Goal: Task Accomplishment & Management: Manage account settings

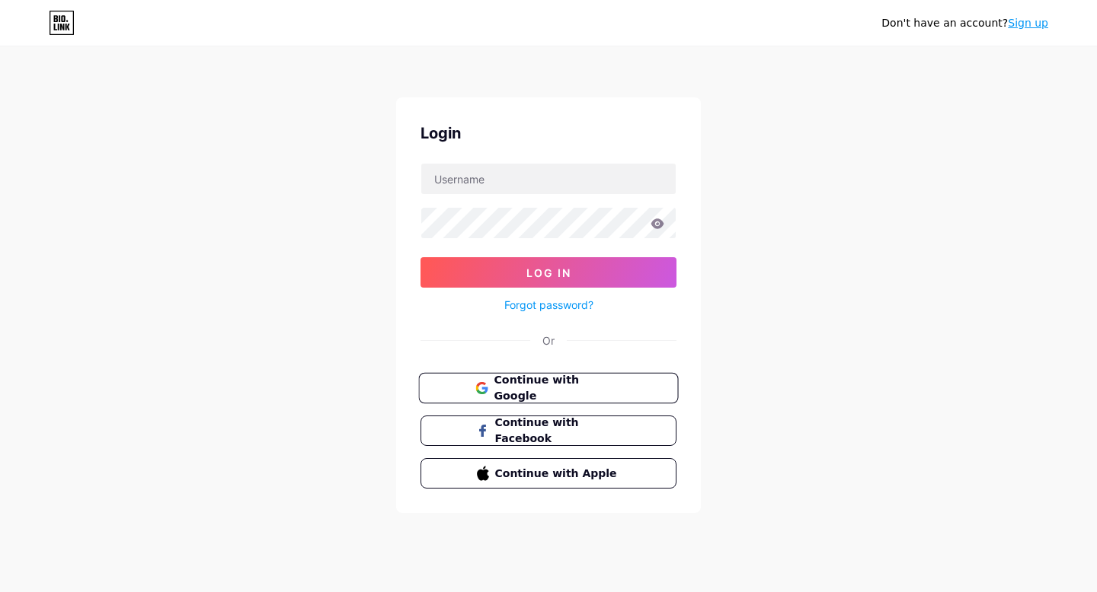
click at [504, 382] on span "Continue with Google" at bounding box center [556, 388] width 127 height 33
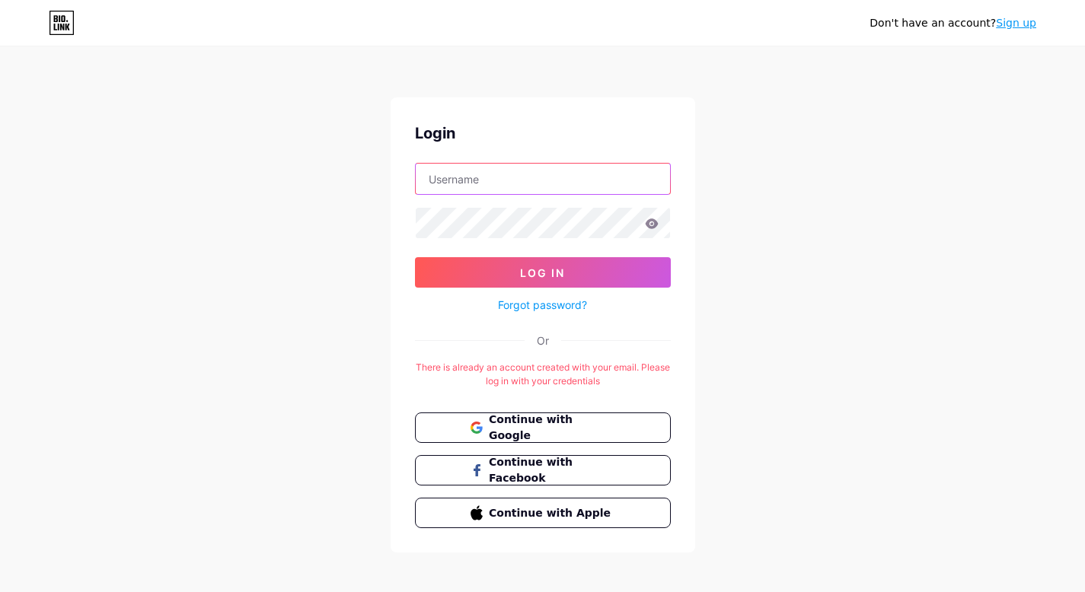
click at [495, 175] on input "text" at bounding box center [543, 179] width 254 height 30
type input "[EMAIL_ADDRESS][DOMAIN_NAME]"
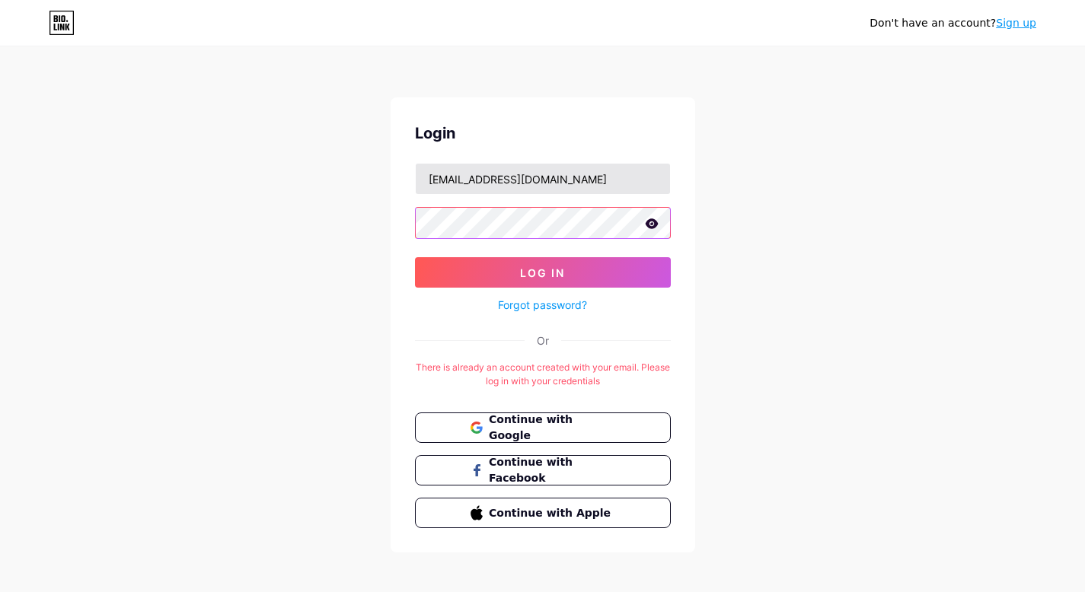
click at [415, 257] on button "Log In" at bounding box center [543, 272] width 256 height 30
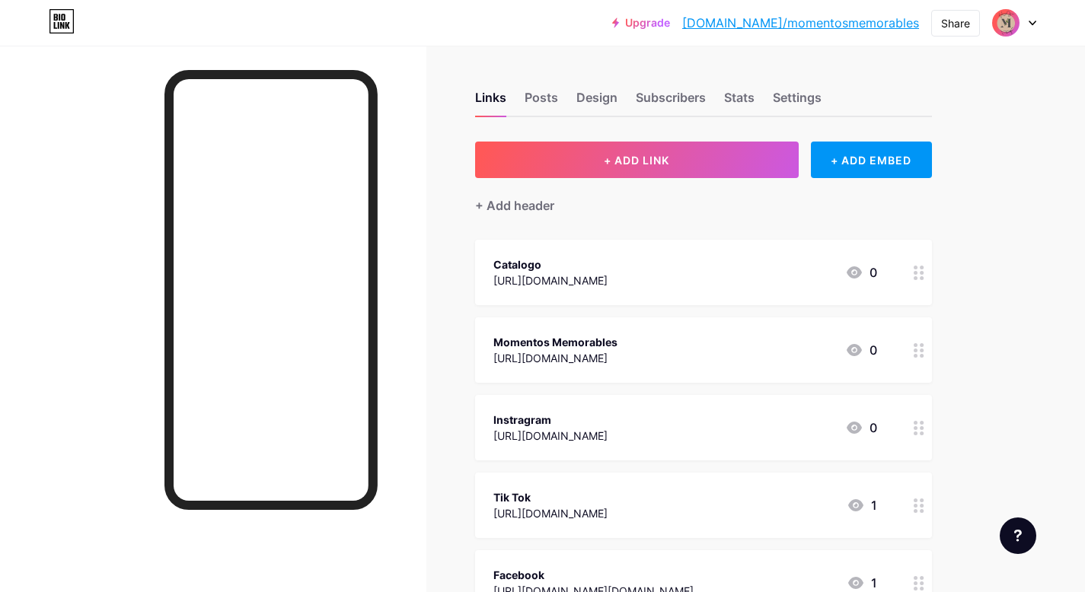
click at [914, 278] on circle at bounding box center [916, 278] width 4 height 4
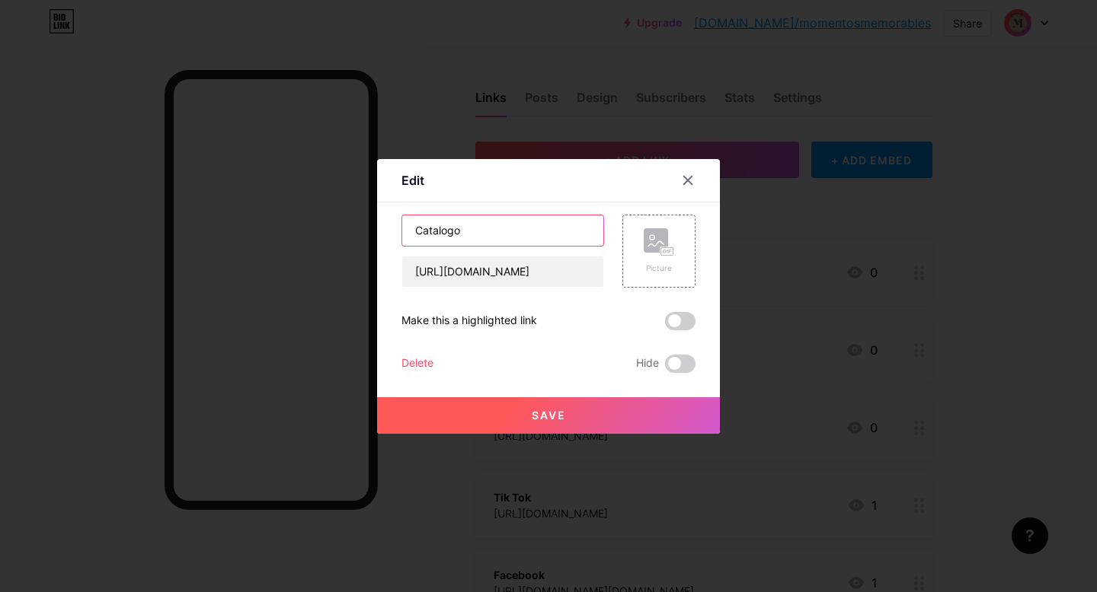
click at [439, 231] on input "Catalogo" at bounding box center [502, 231] width 201 height 30
type input "Catàlogo"
click at [848, 330] on div at bounding box center [548, 296] width 1097 height 592
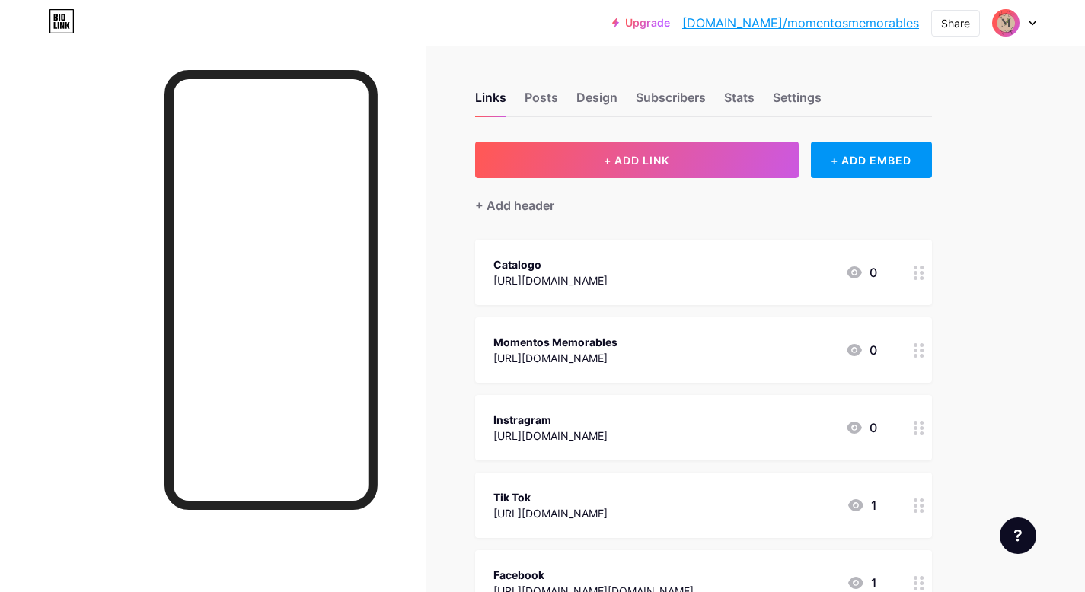
click at [917, 277] on circle at bounding box center [916, 278] width 4 height 4
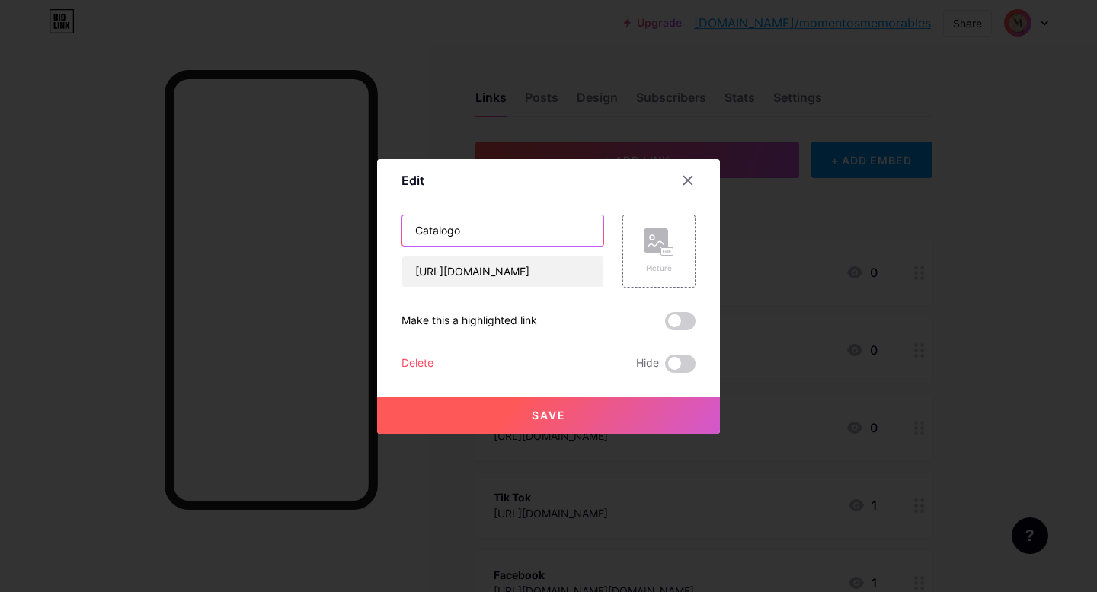
click at [484, 228] on input "Catalogo" at bounding box center [502, 231] width 201 height 30
click at [439, 228] on input "Catalogo" at bounding box center [502, 231] width 201 height 30
click at [549, 238] on input "Catàlogo" at bounding box center [502, 231] width 201 height 30
type input "Catálogo"
click at [537, 420] on span "Save" at bounding box center [549, 415] width 34 height 13
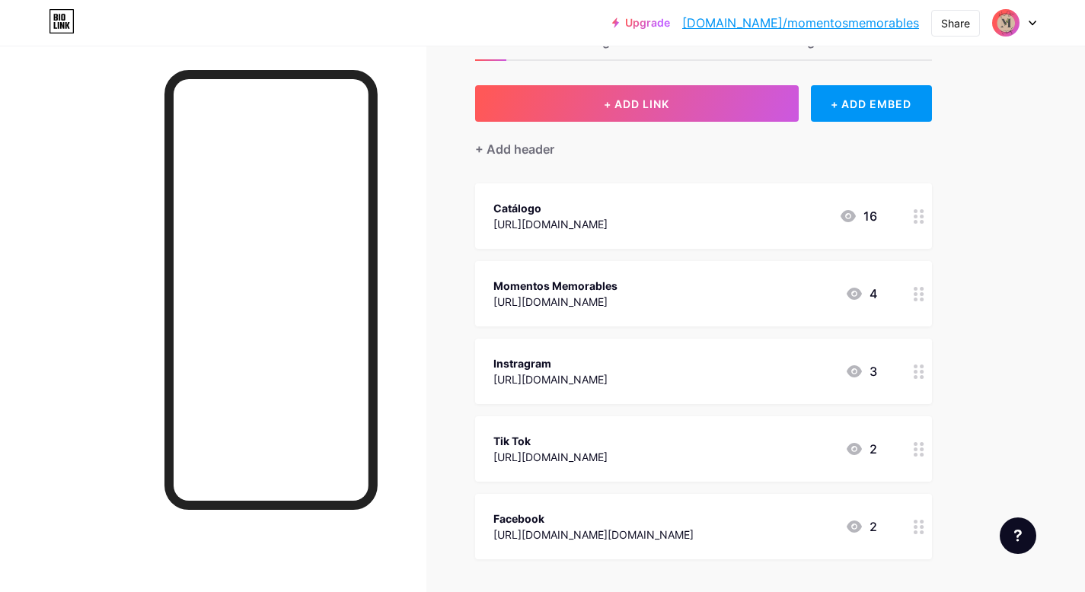
scroll to position [65, 0]
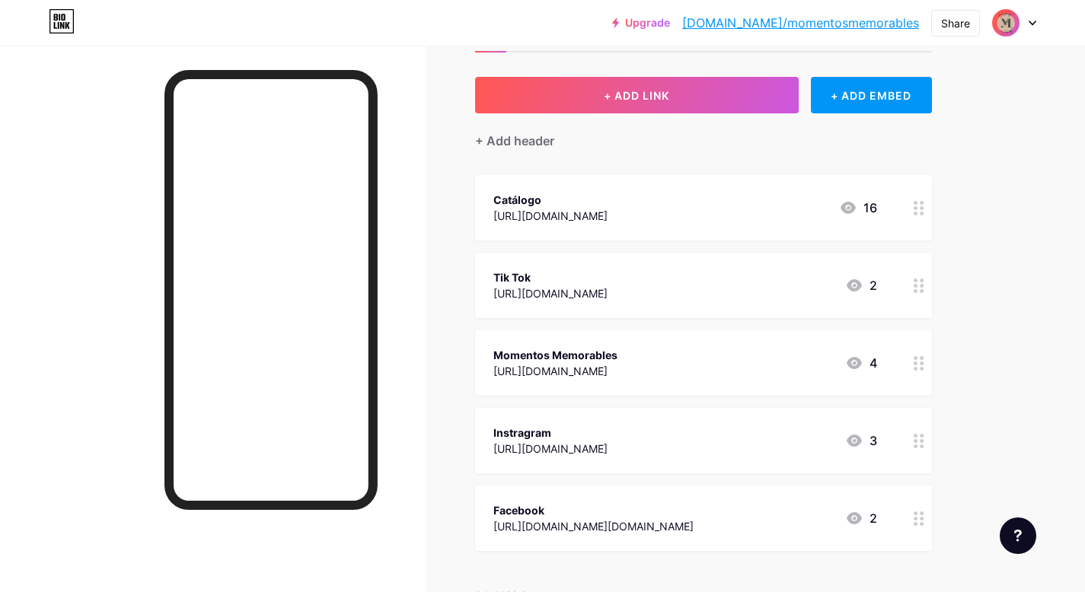
click at [919, 283] on icon at bounding box center [919, 286] width 11 height 14
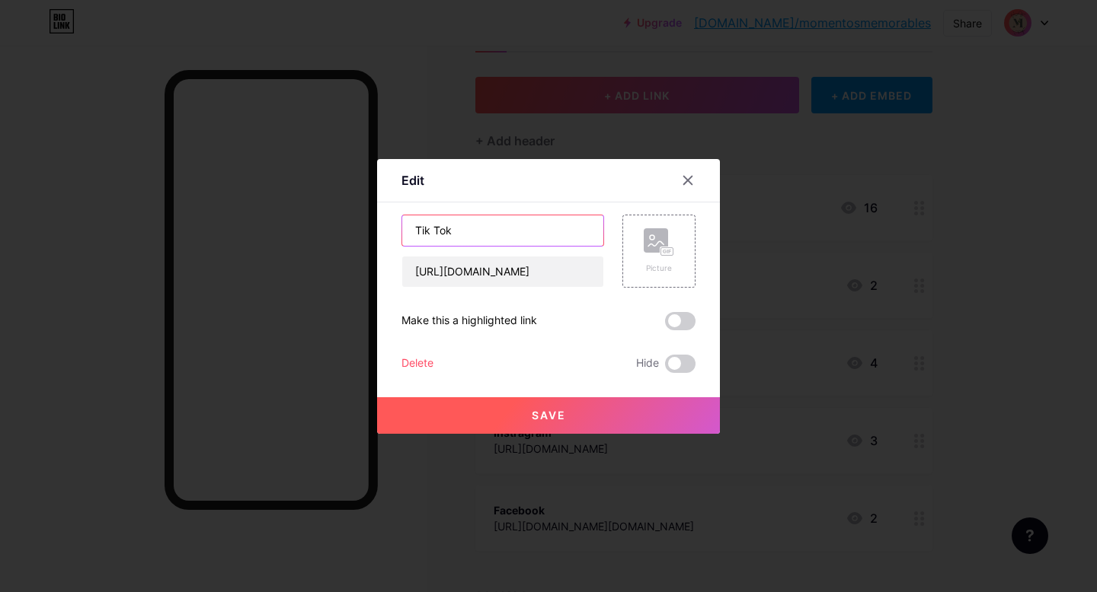
click at [433, 229] on input "Tik Tok" at bounding box center [502, 231] width 201 height 30
type input "TikTok"
click at [555, 419] on span "Save" at bounding box center [549, 415] width 34 height 13
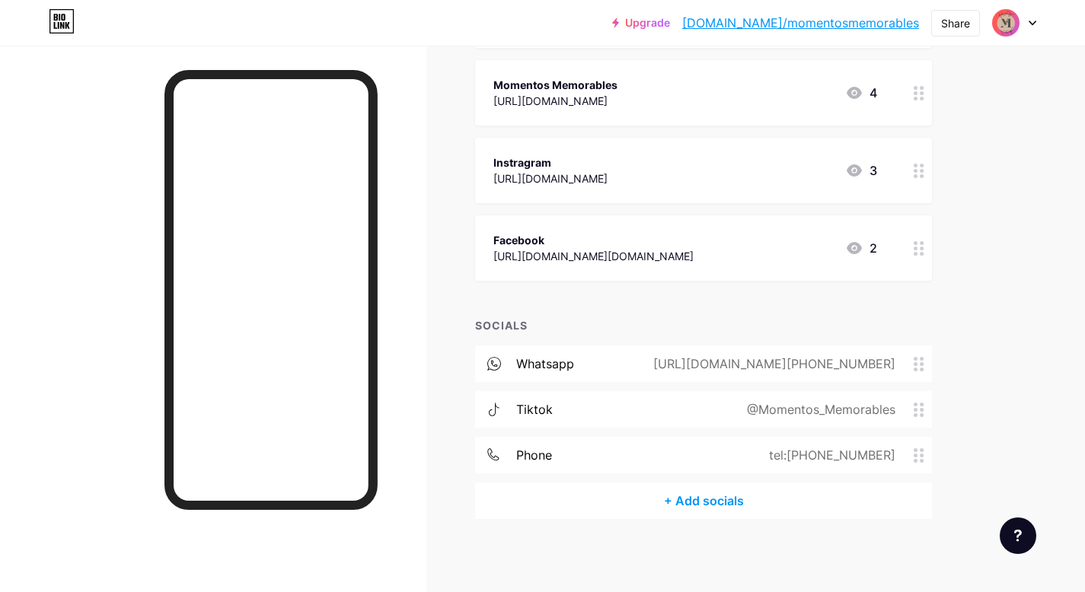
scroll to position [337, 0]
click at [924, 366] on icon at bounding box center [919, 362] width 11 height 14
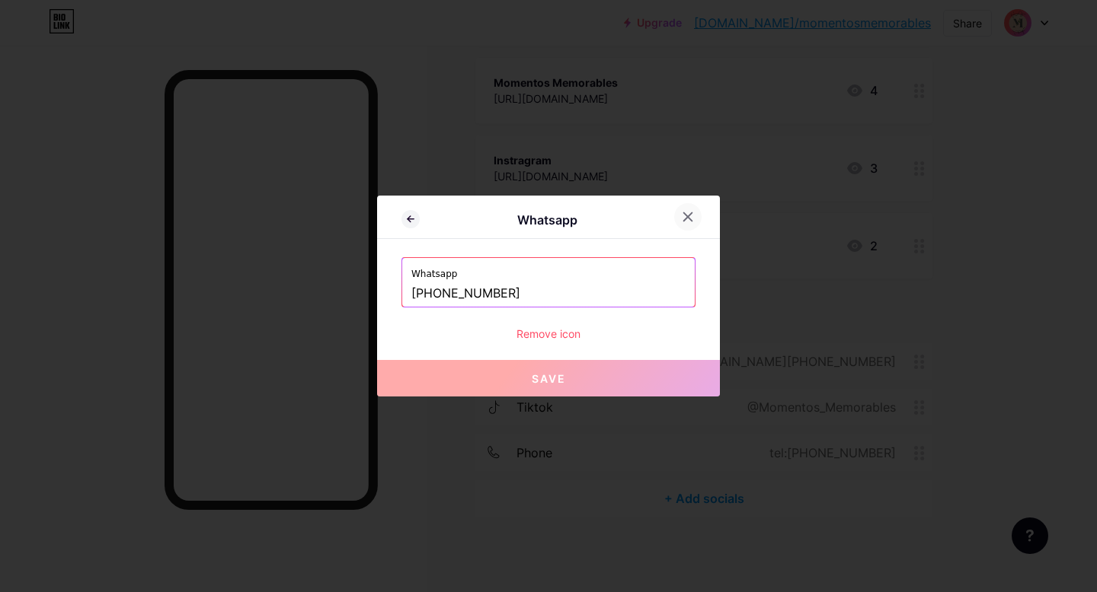
click at [691, 218] on icon at bounding box center [688, 217] width 12 height 12
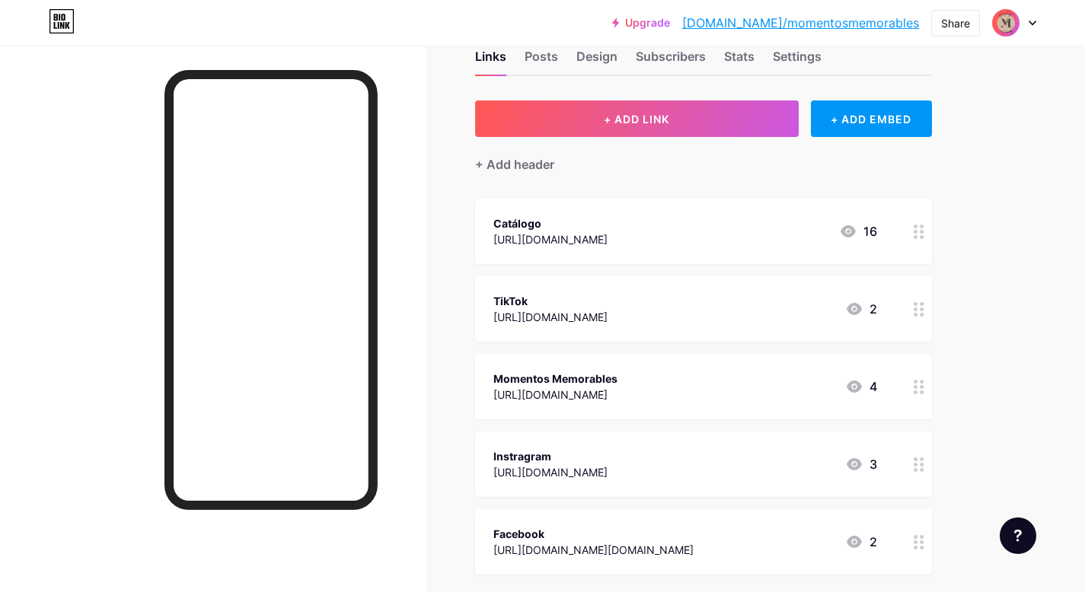
scroll to position [0, 0]
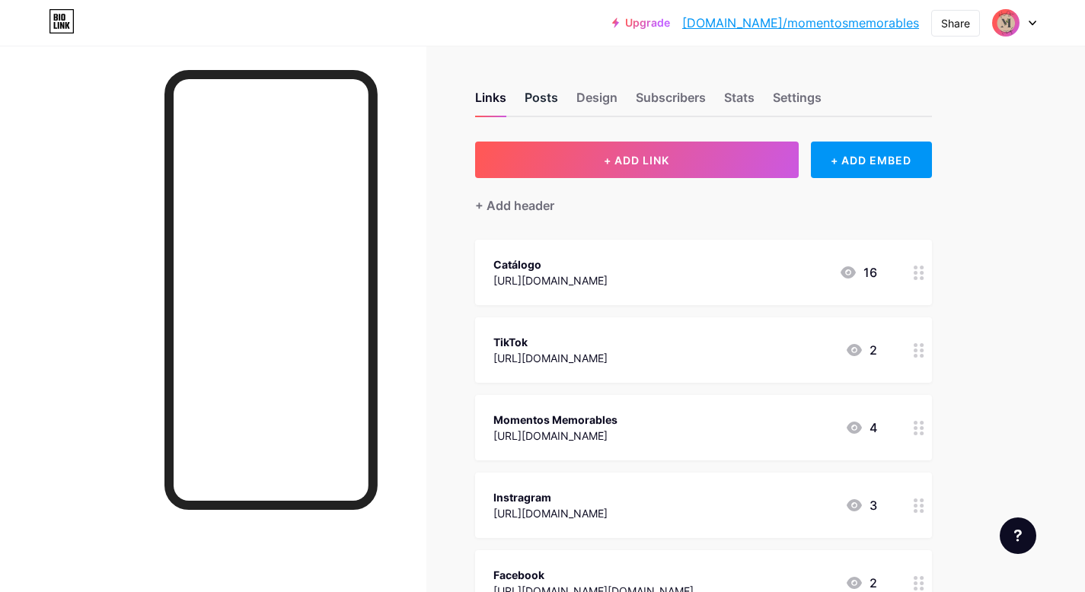
click at [542, 105] on div "Posts" at bounding box center [542, 101] width 34 height 27
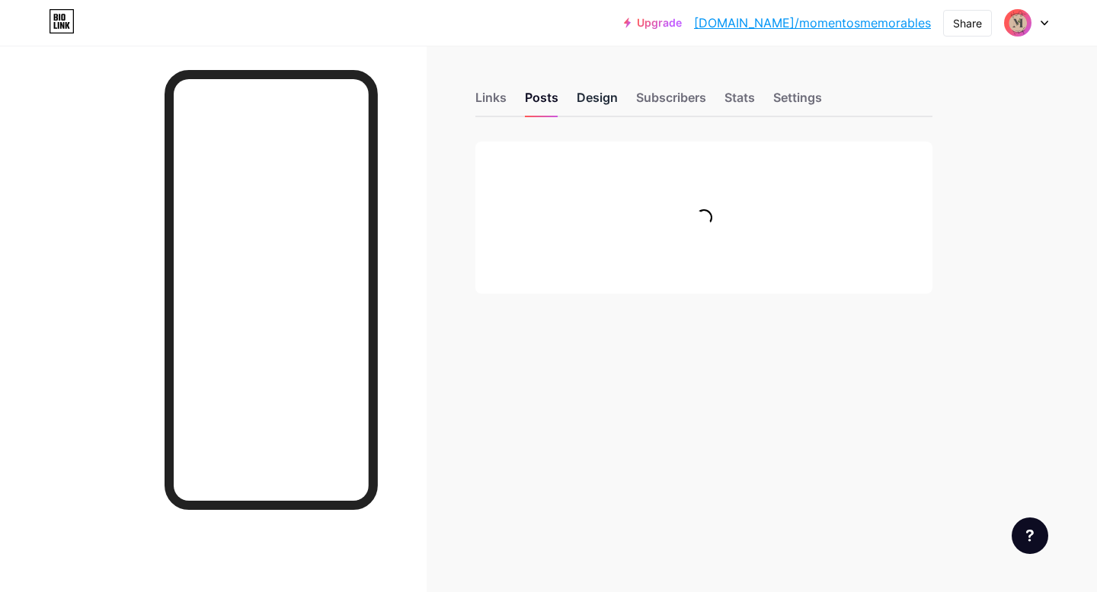
click at [592, 99] on div "Design" at bounding box center [596, 101] width 41 height 27
click at [523, 99] on div "Links Posts Design Subscribers Stats Settings" at bounding box center [703, 90] width 457 height 53
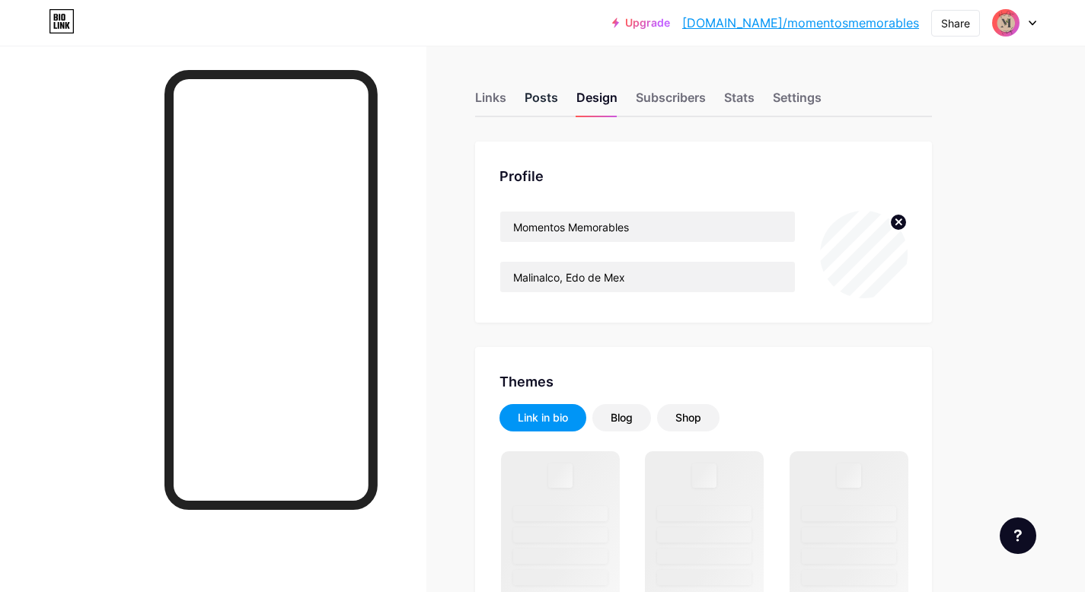
click at [538, 97] on div "Posts" at bounding box center [542, 101] width 34 height 27
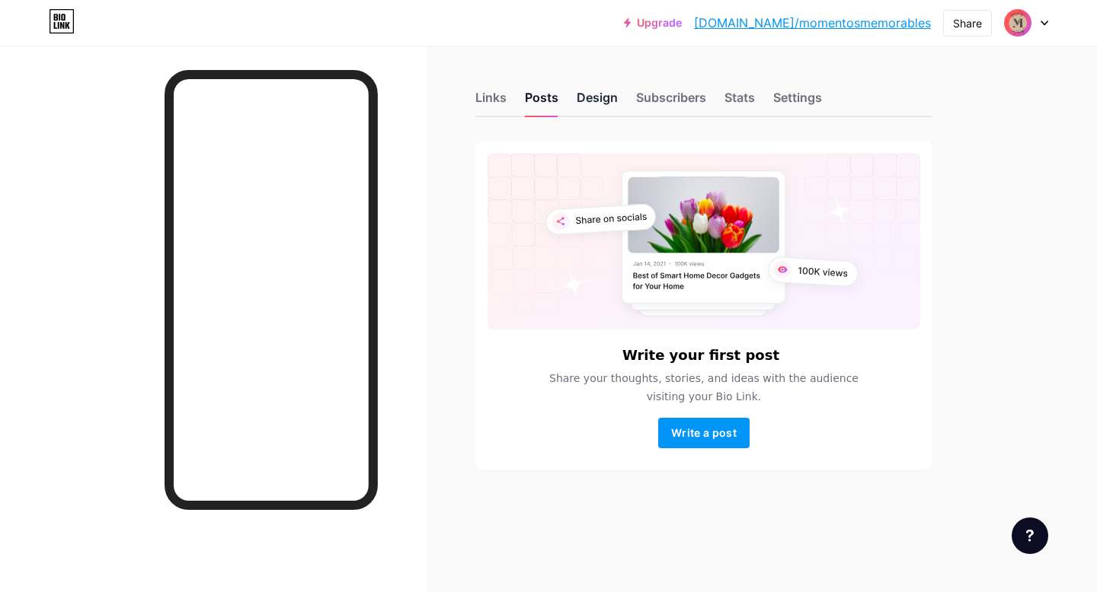
click at [579, 100] on div "Design" at bounding box center [596, 101] width 41 height 27
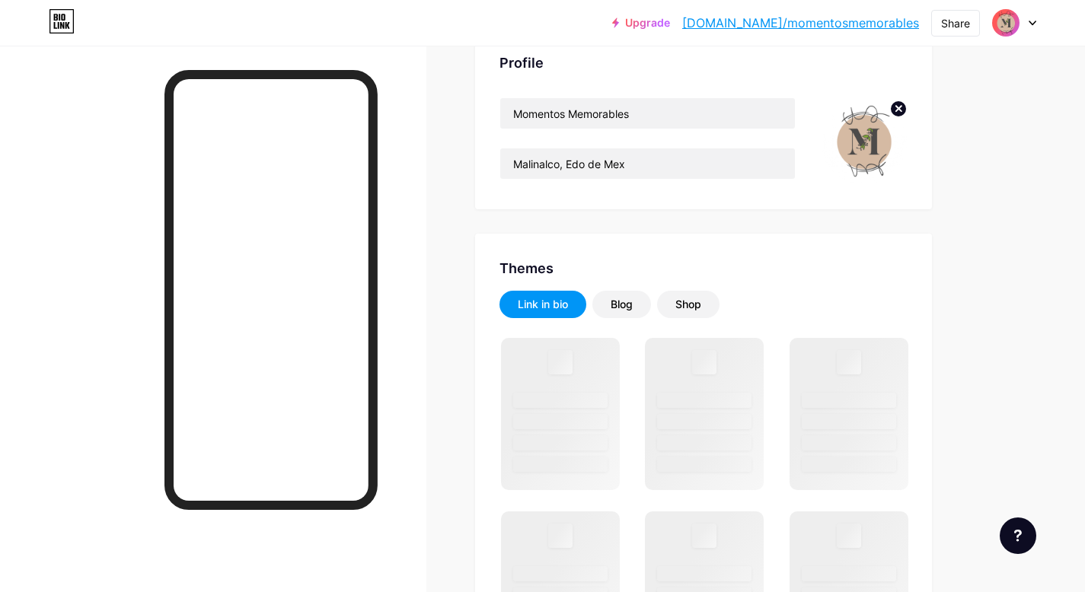
scroll to position [114, 0]
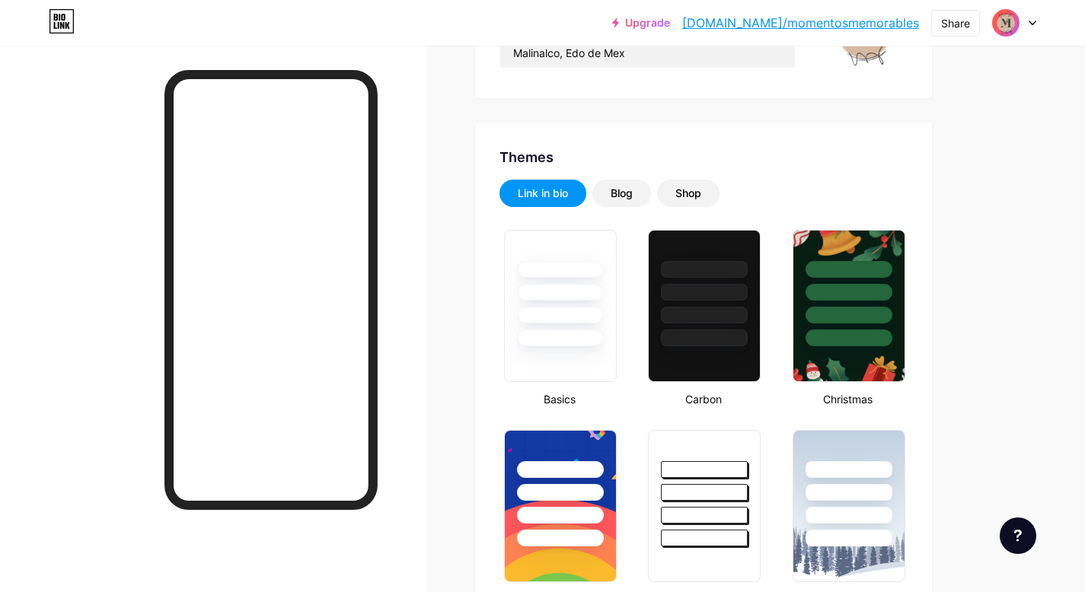
type input "#000000"
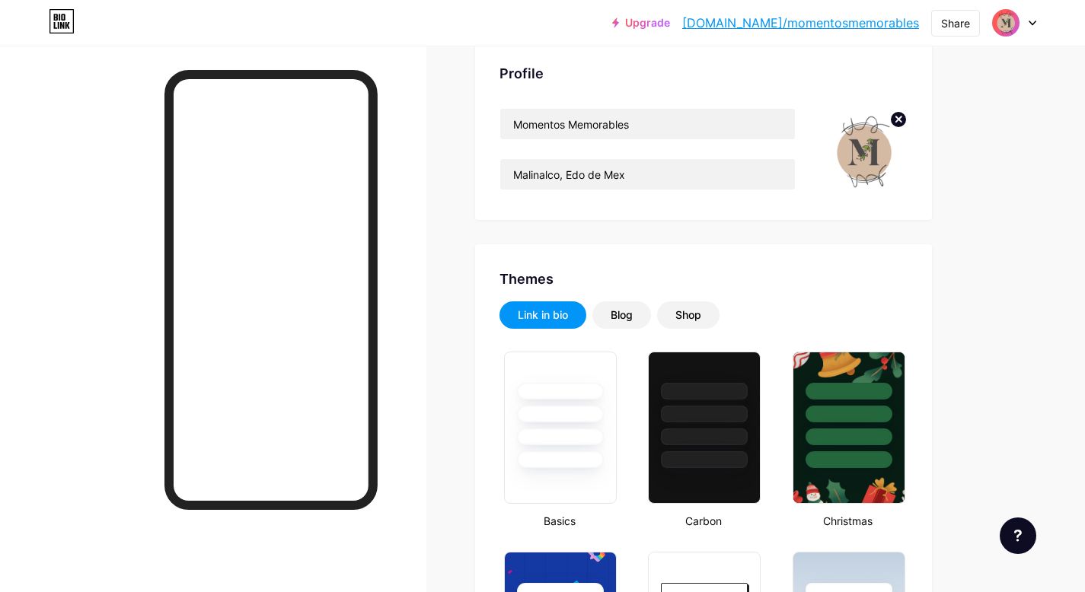
scroll to position [0, 0]
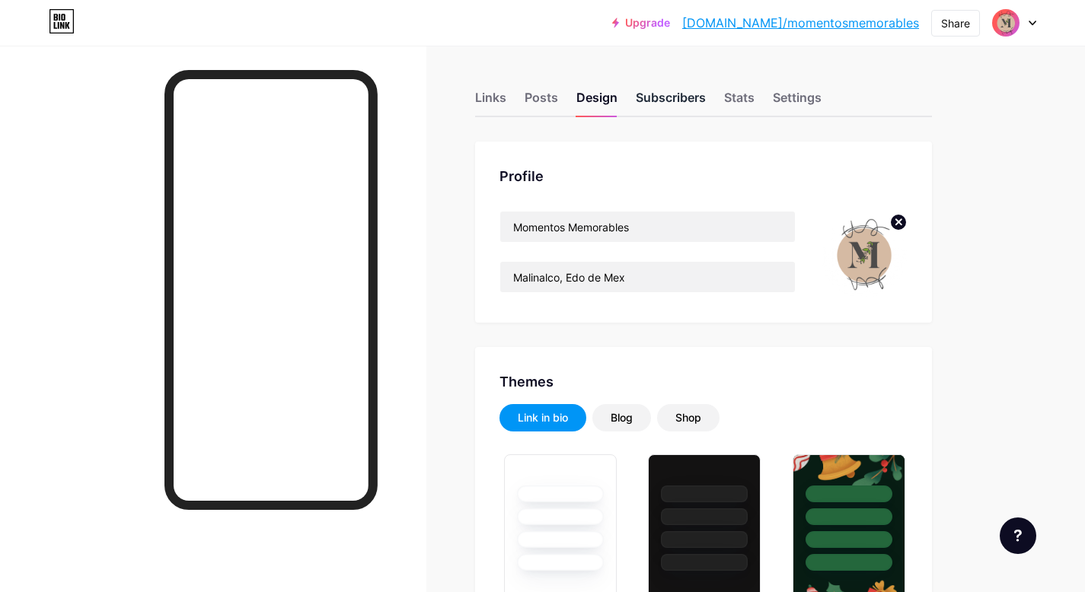
click at [675, 106] on div "Subscribers" at bounding box center [671, 101] width 70 height 27
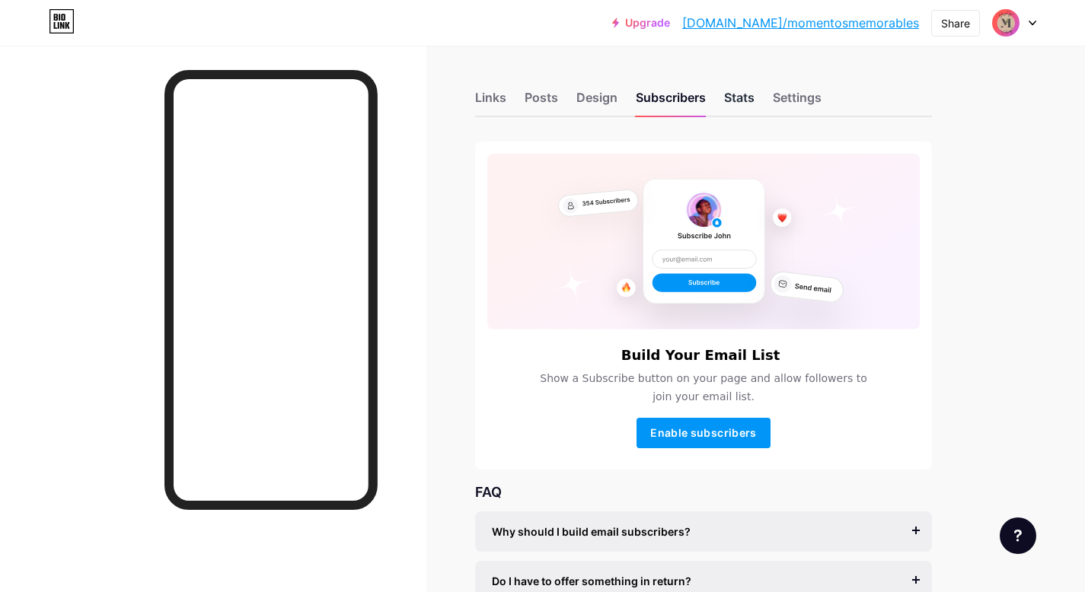
click at [741, 110] on div "Stats" at bounding box center [739, 101] width 30 height 27
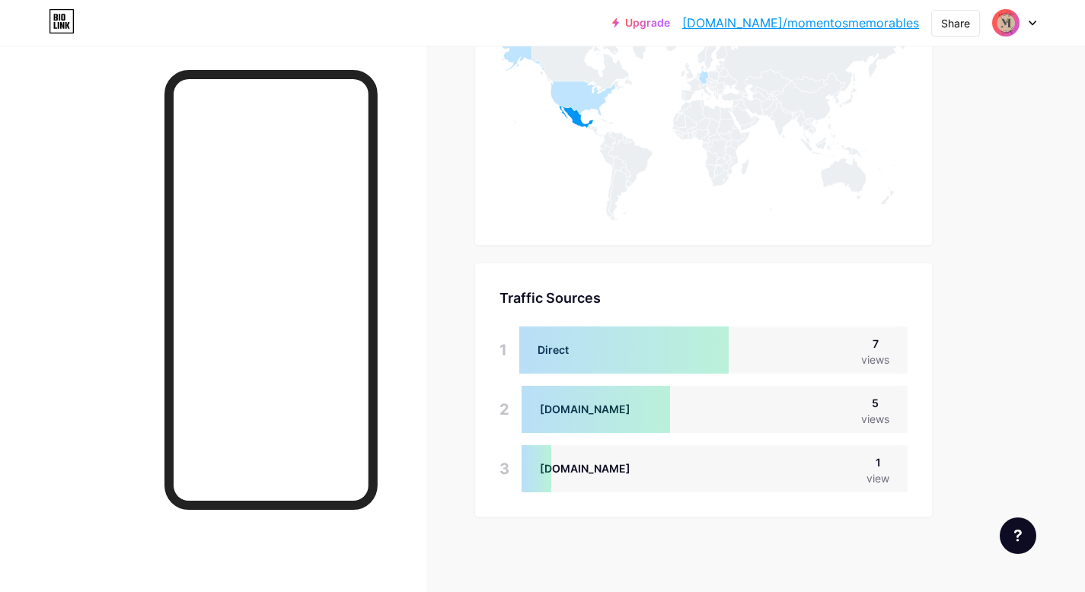
scroll to position [1010, 0]
click at [586, 359] on div at bounding box center [623, 350] width 209 height 47
click at [560, 359] on div at bounding box center [623, 350] width 209 height 47
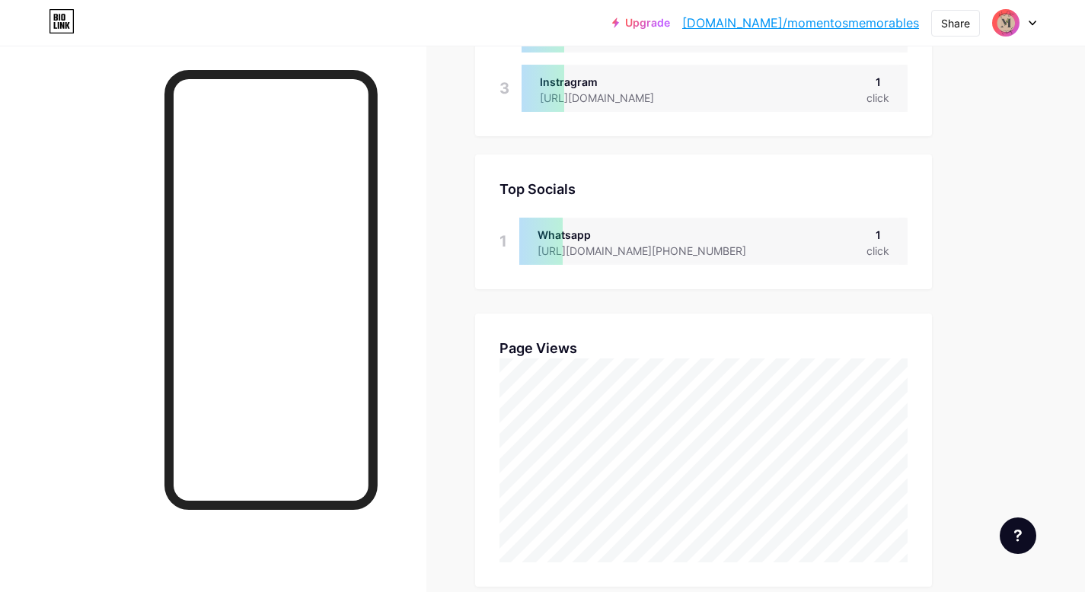
scroll to position [0, 0]
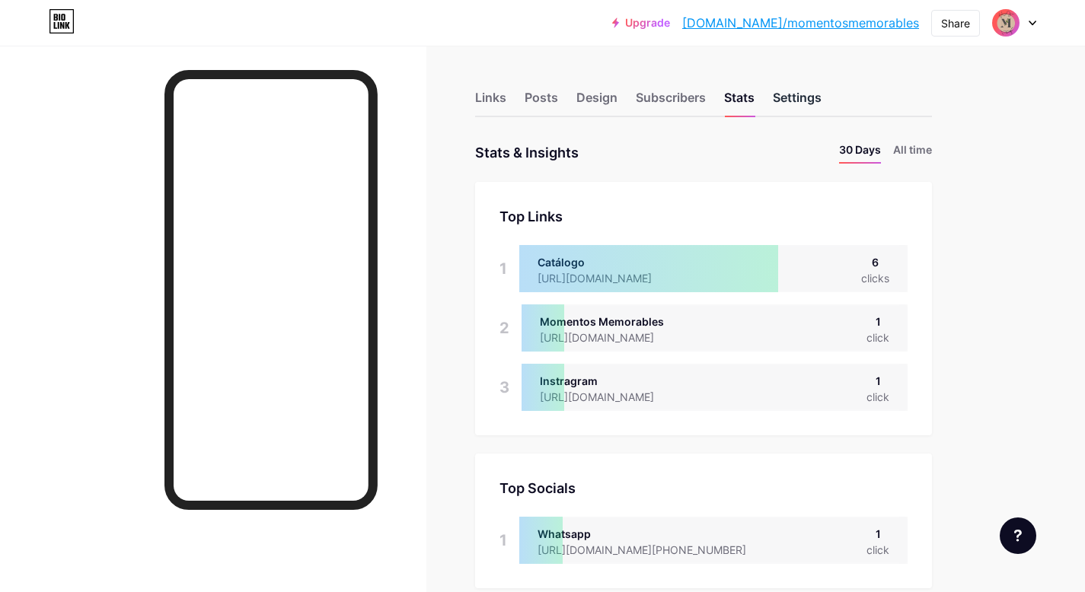
click at [796, 104] on div "Settings" at bounding box center [797, 101] width 49 height 27
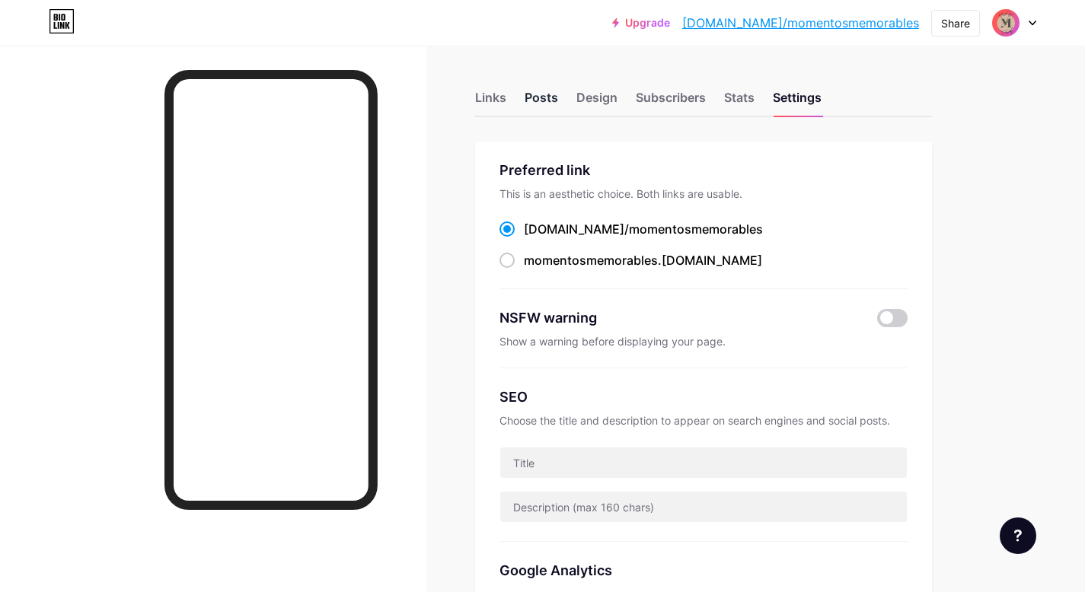
click at [532, 102] on div "Posts" at bounding box center [542, 101] width 34 height 27
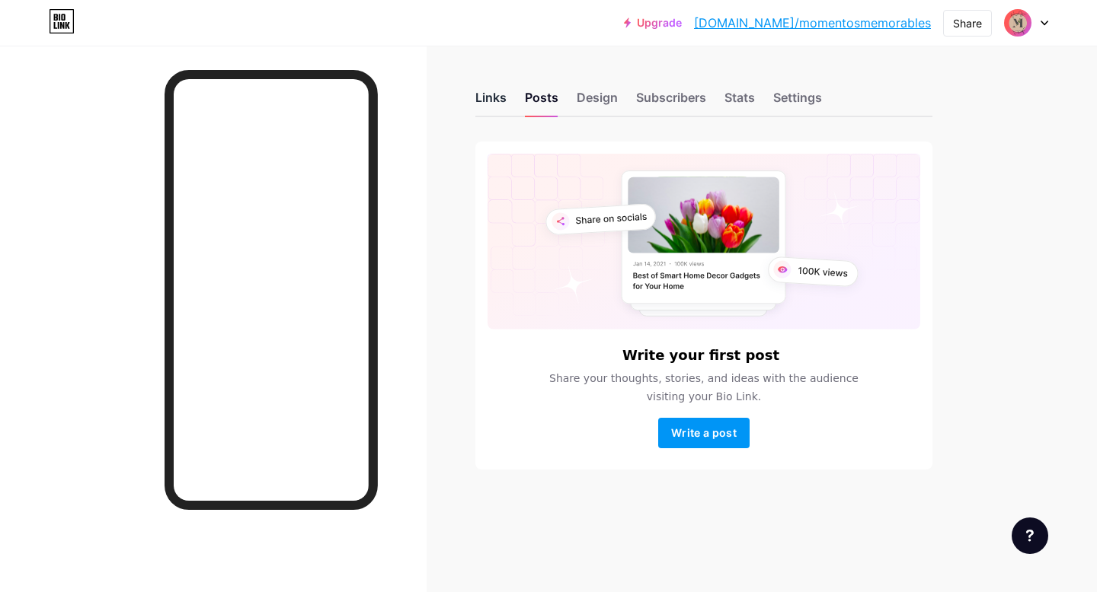
click at [481, 105] on div "Links" at bounding box center [490, 101] width 31 height 27
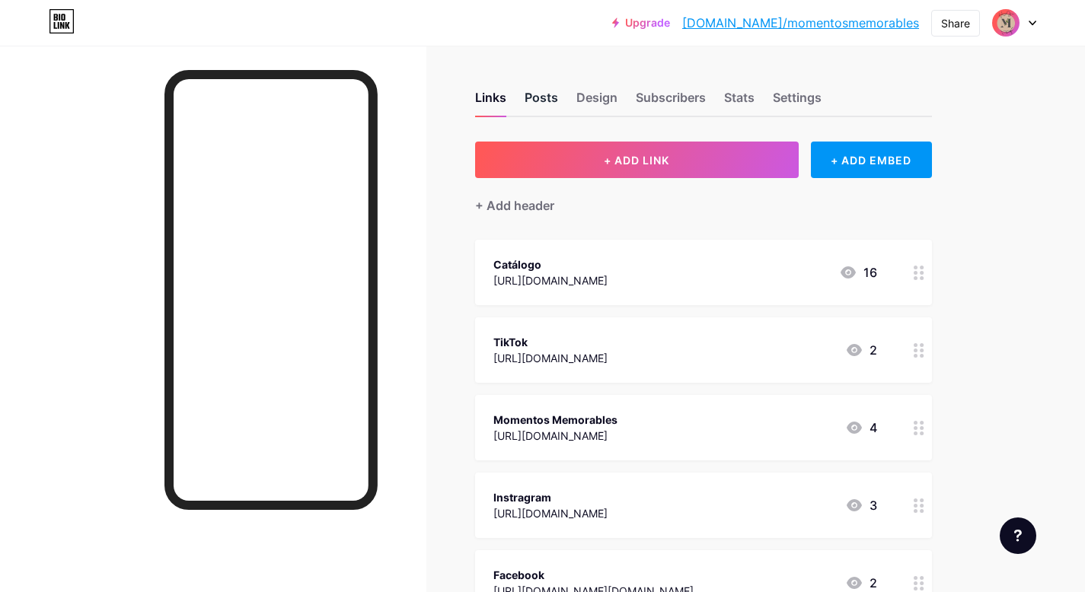
click at [541, 90] on div "Posts" at bounding box center [542, 101] width 34 height 27
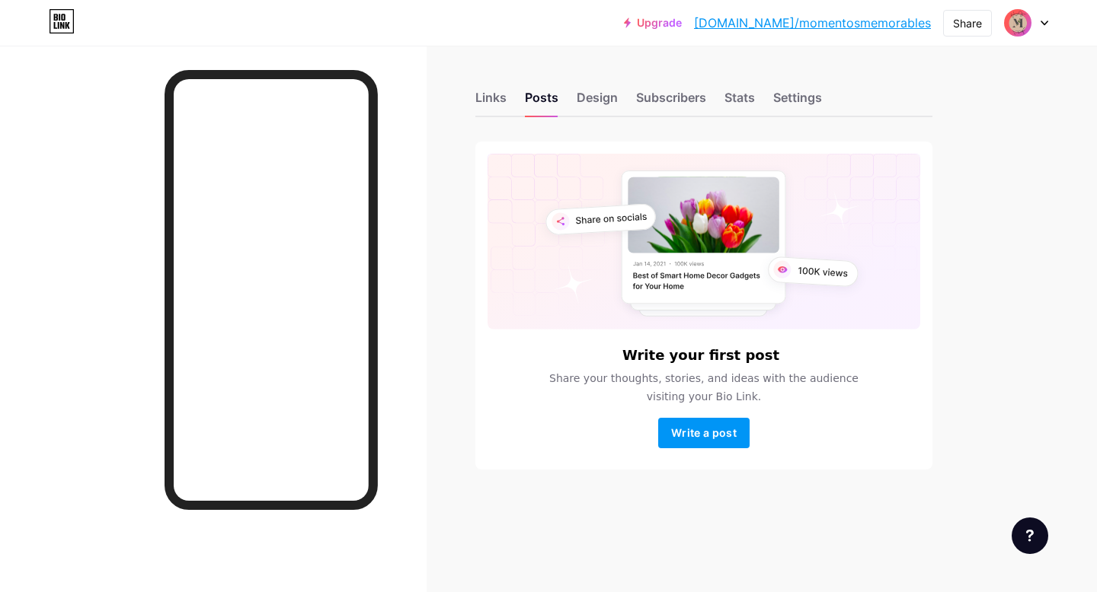
click at [583, 79] on div "Links Posts Design Subscribers Stats Settings" at bounding box center [703, 90] width 457 height 53
click at [589, 94] on div "Design" at bounding box center [596, 101] width 41 height 27
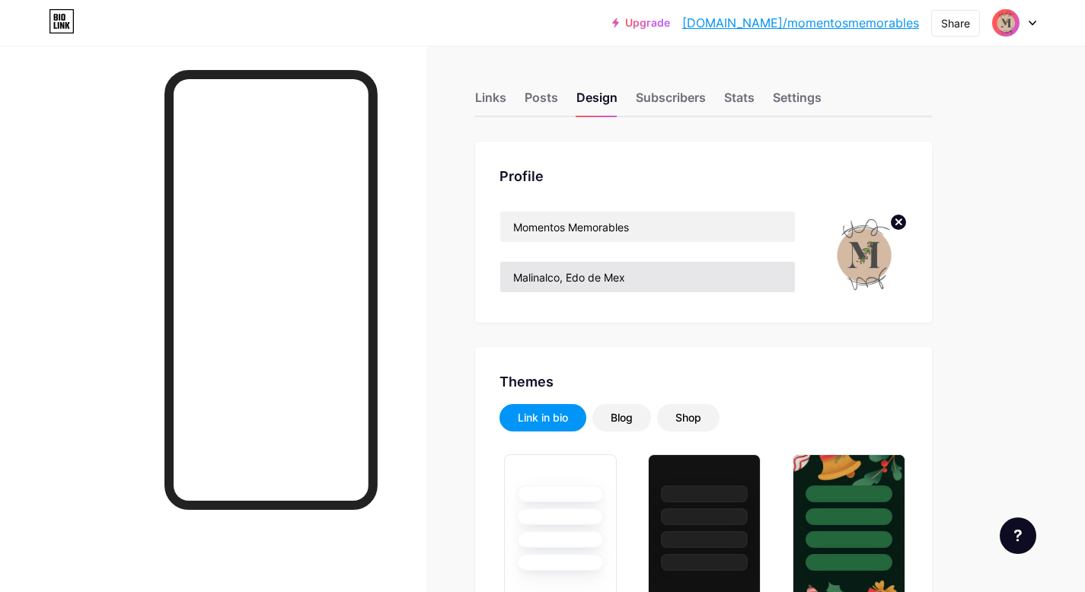
type input "#000000"
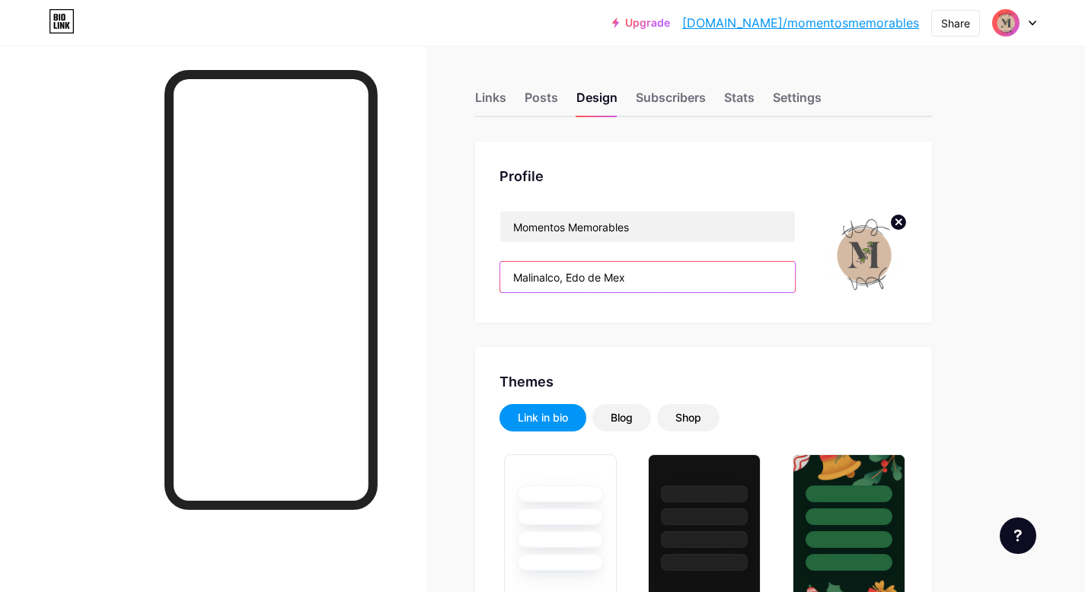
click at [513, 280] on input "Malinalco, Edo de Mex" at bounding box center [647, 277] width 295 height 30
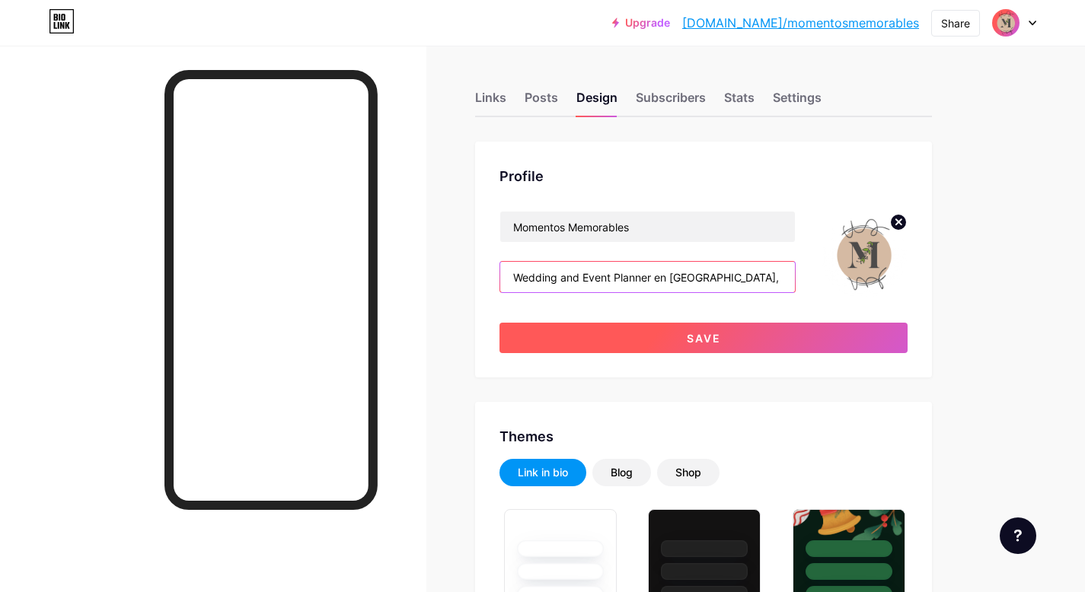
type input "Wedding and Event Planner en [GEOGRAPHIC_DATA], Edo de Mex"
click at [690, 348] on button "Save" at bounding box center [704, 338] width 408 height 30
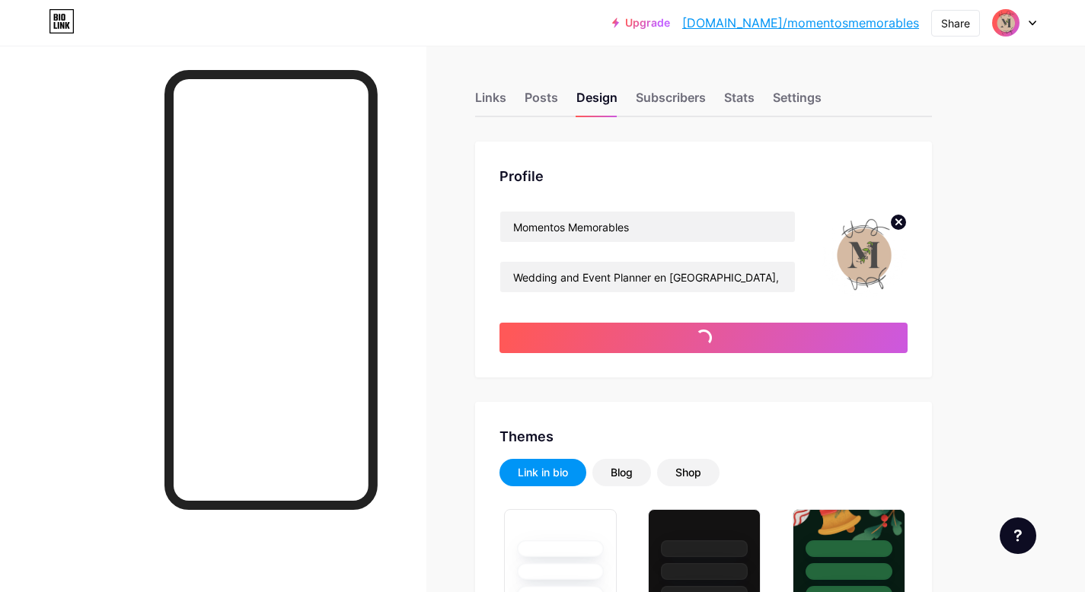
type input "#000000"
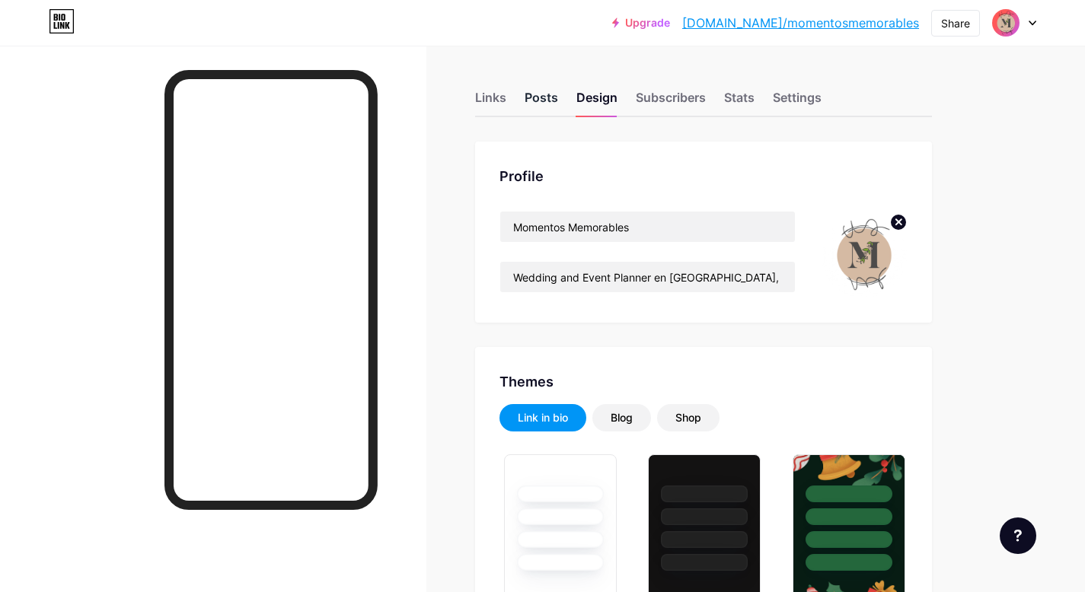
click at [551, 98] on div "Posts" at bounding box center [542, 101] width 34 height 27
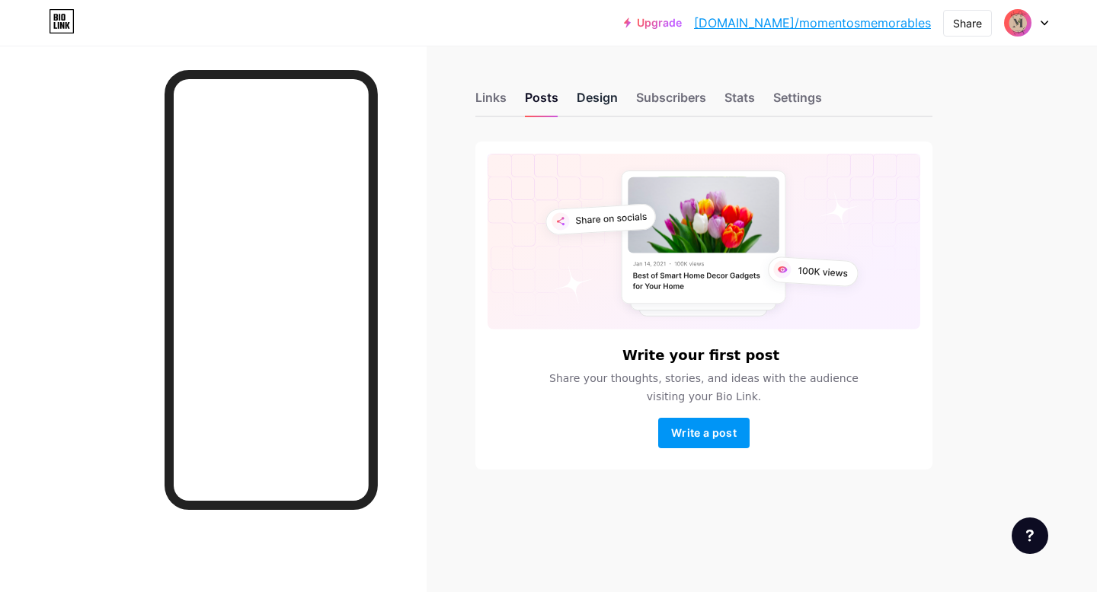
click at [605, 96] on div "Design" at bounding box center [596, 101] width 41 height 27
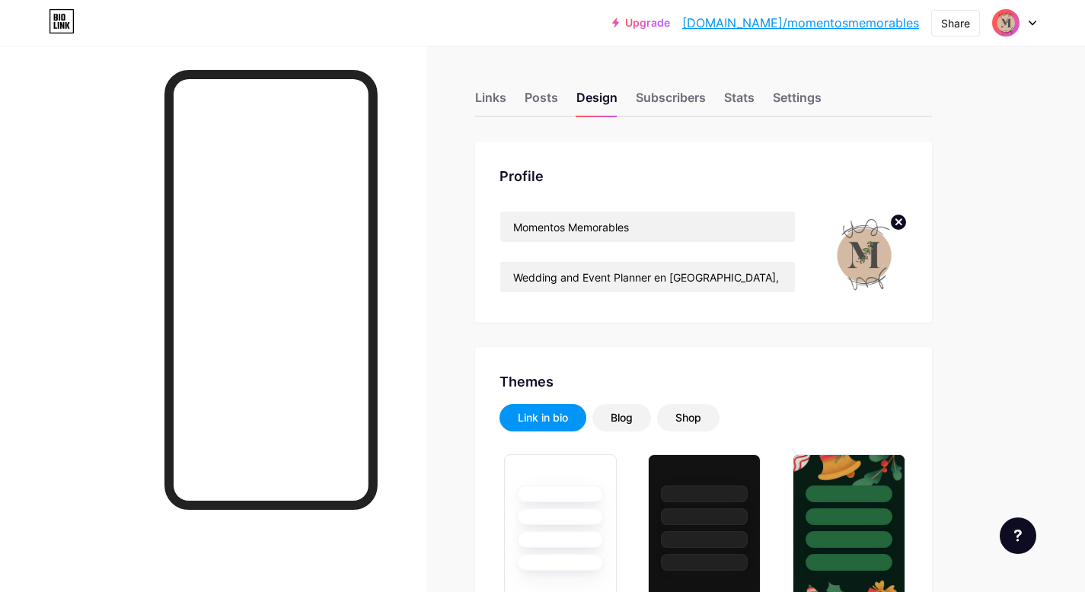
click at [1038, 27] on div "Upgrade [DOMAIN_NAME]/moment... [DOMAIN_NAME]/momentosmemorables Share Switch a…" at bounding box center [542, 22] width 1085 height 27
type input "#000000"
click at [1033, 27] on div at bounding box center [1014, 22] width 44 height 27
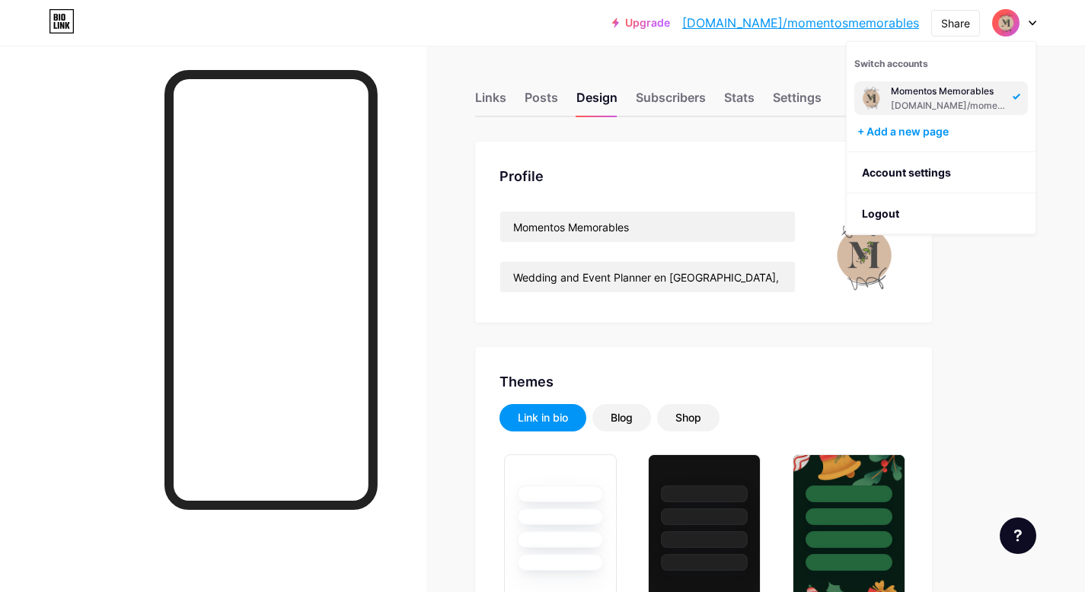
click at [945, 105] on div "[DOMAIN_NAME]/momentosmemorables" at bounding box center [949, 106] width 117 height 12
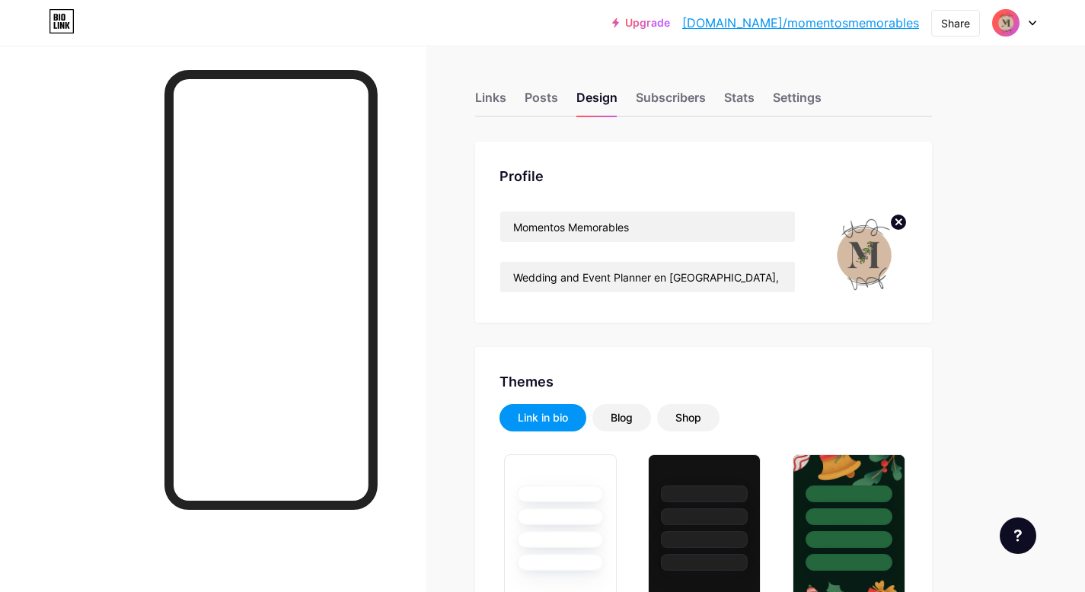
type input "#000000"
click at [1033, 23] on icon at bounding box center [1033, 23] width 6 height 4
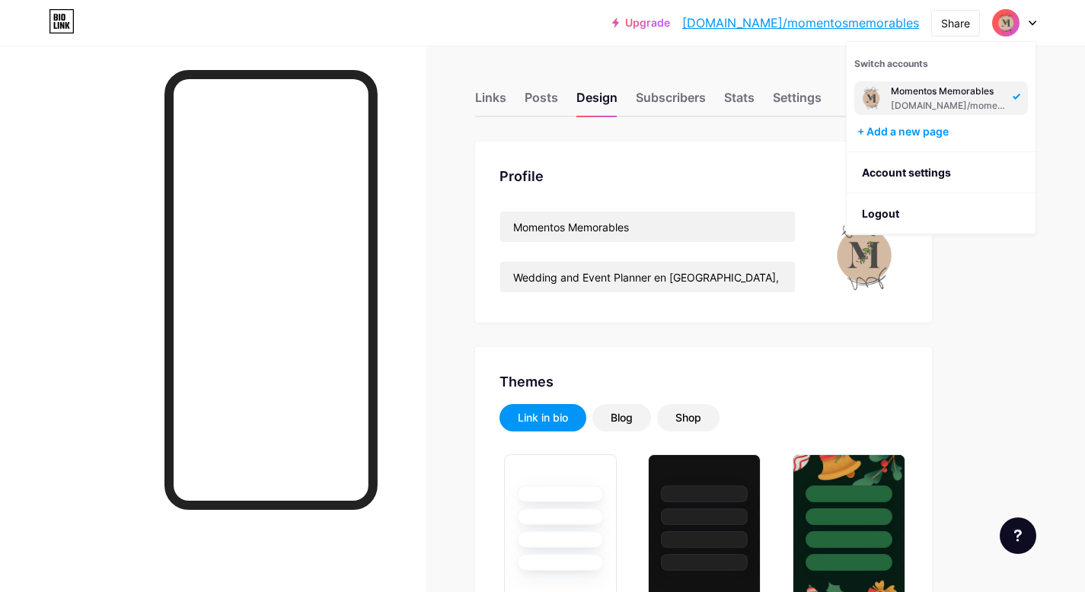
click at [860, 23] on link "[DOMAIN_NAME]/momentosmemorables" at bounding box center [800, 23] width 237 height 18
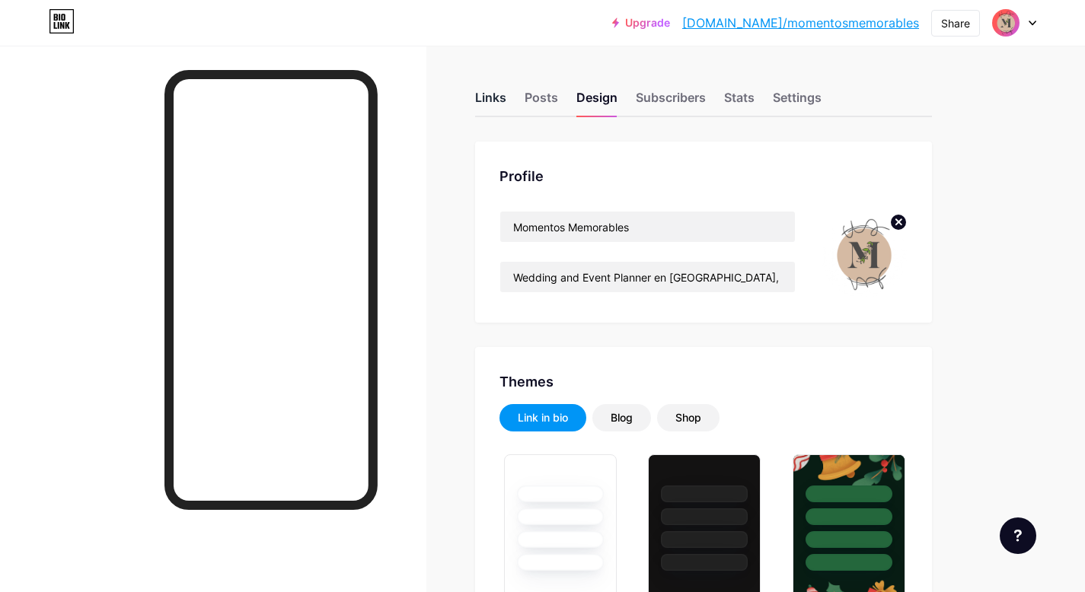
click at [480, 107] on div "Links" at bounding box center [490, 101] width 31 height 27
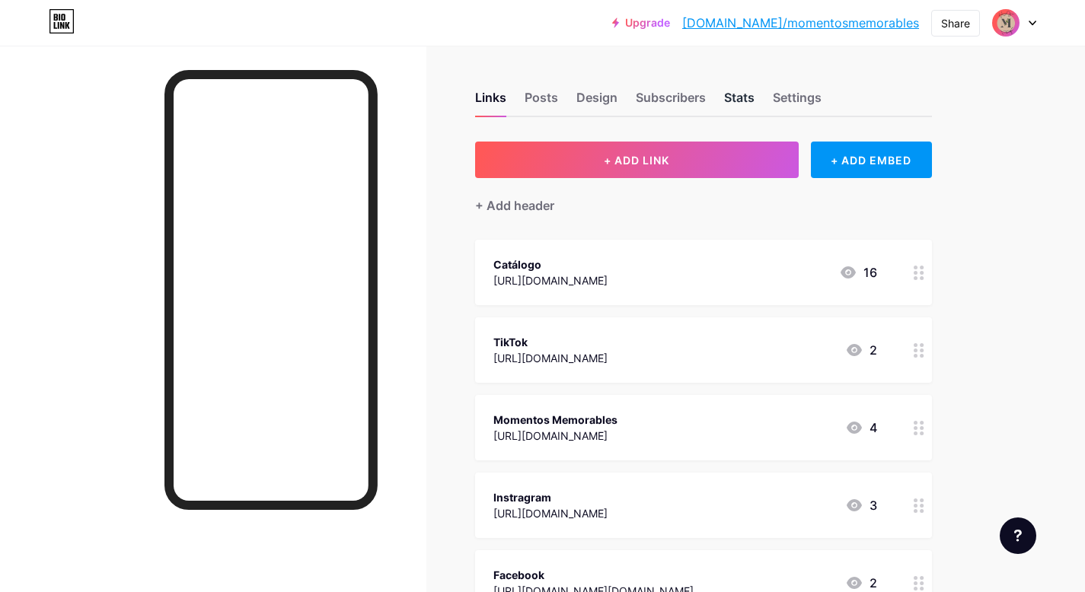
click at [731, 101] on div "Stats" at bounding box center [739, 101] width 30 height 27
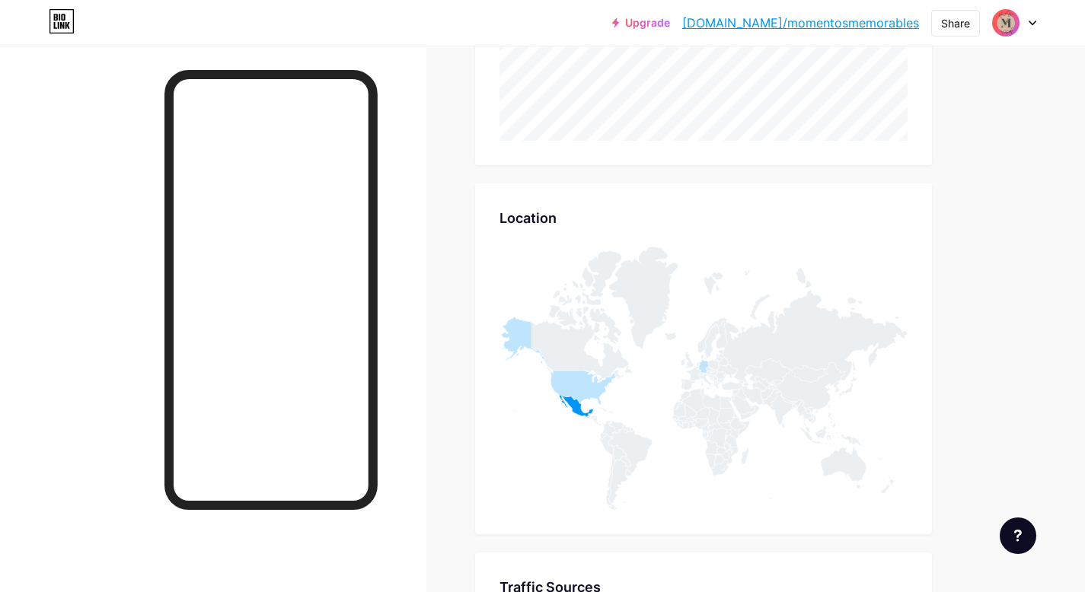
scroll to position [720, 0]
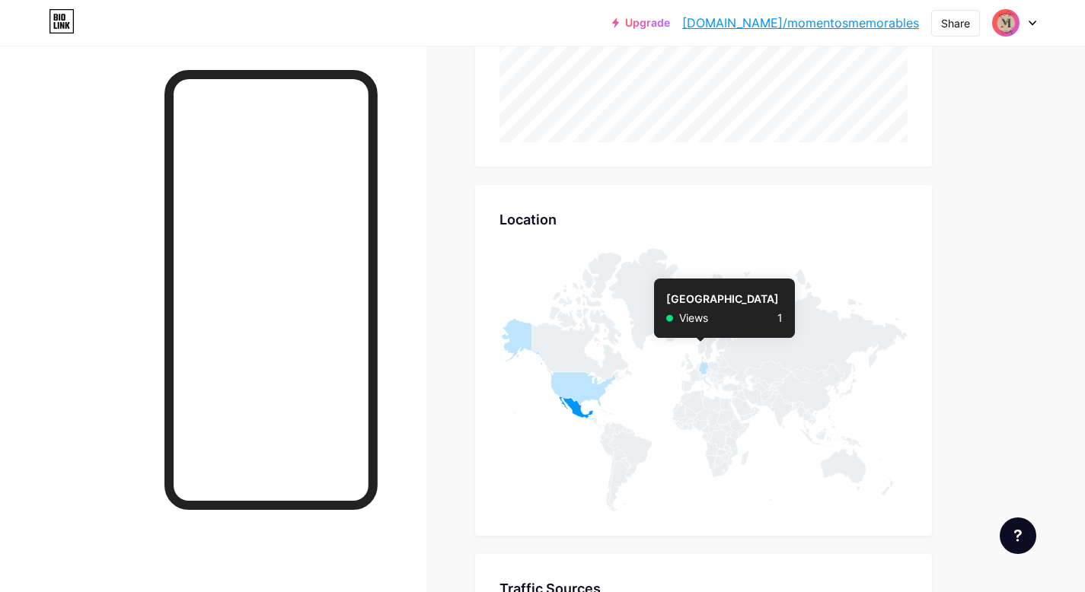
click at [702, 367] on icon at bounding box center [704, 368] width 10 height 14
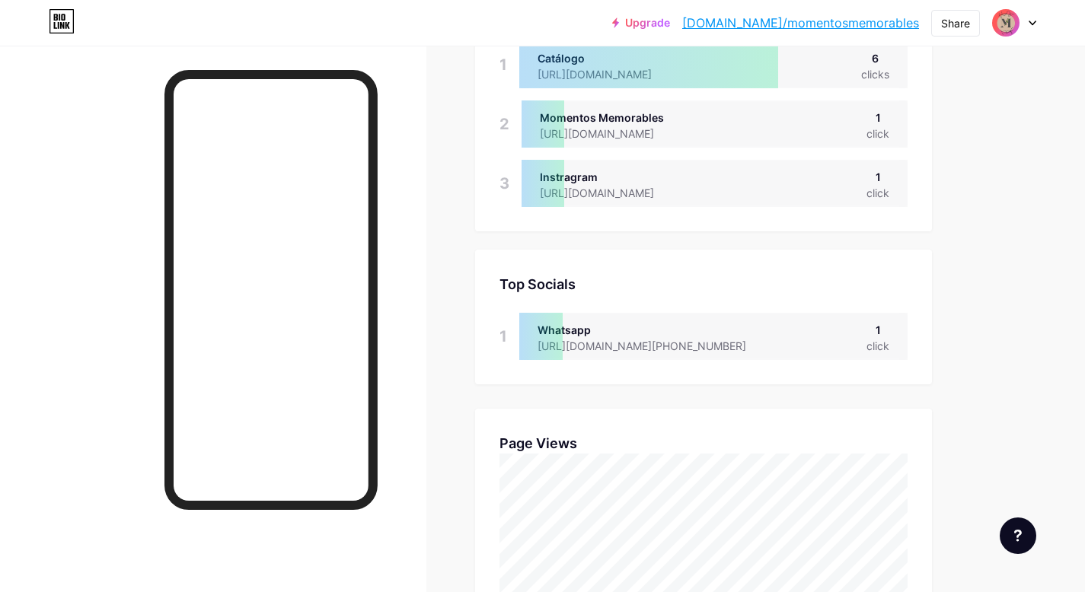
scroll to position [0, 0]
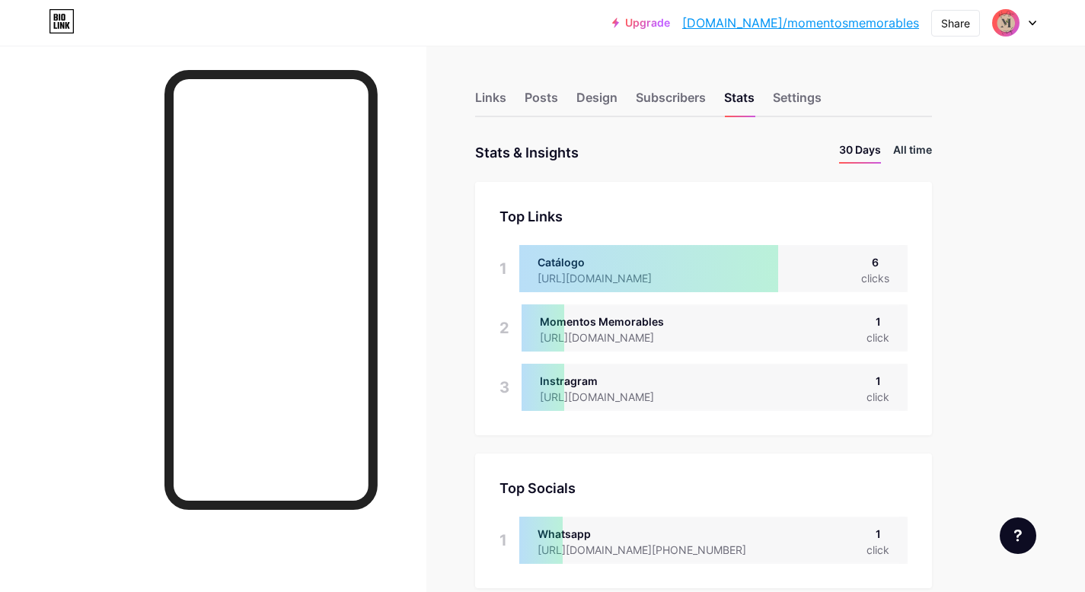
click at [902, 148] on li "All time" at bounding box center [912, 153] width 39 height 22
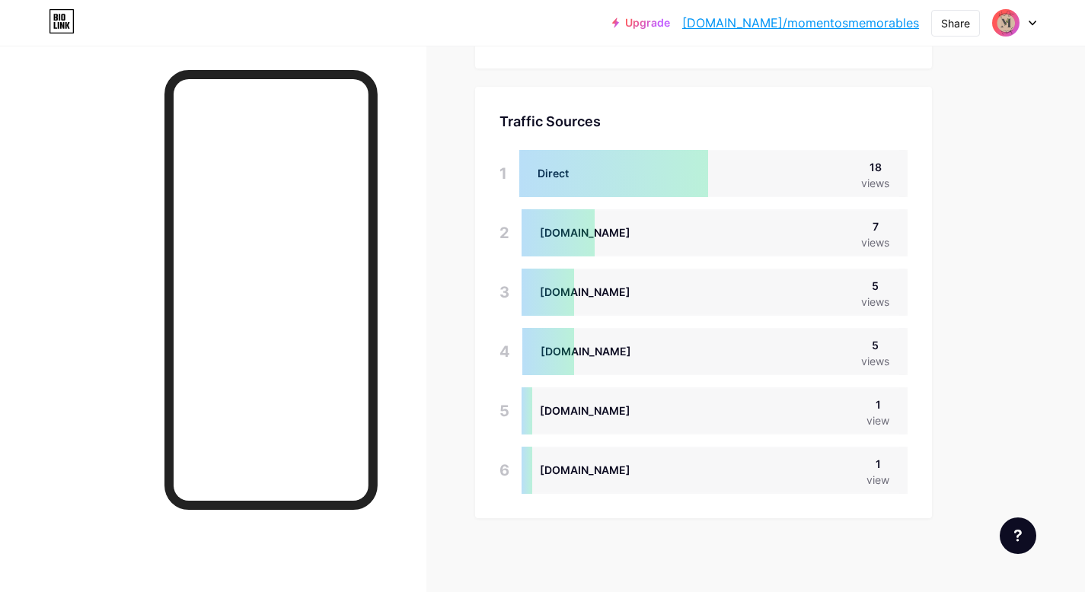
scroll to position [1007, 0]
click at [864, 158] on div "18" at bounding box center [875, 166] width 28 height 16
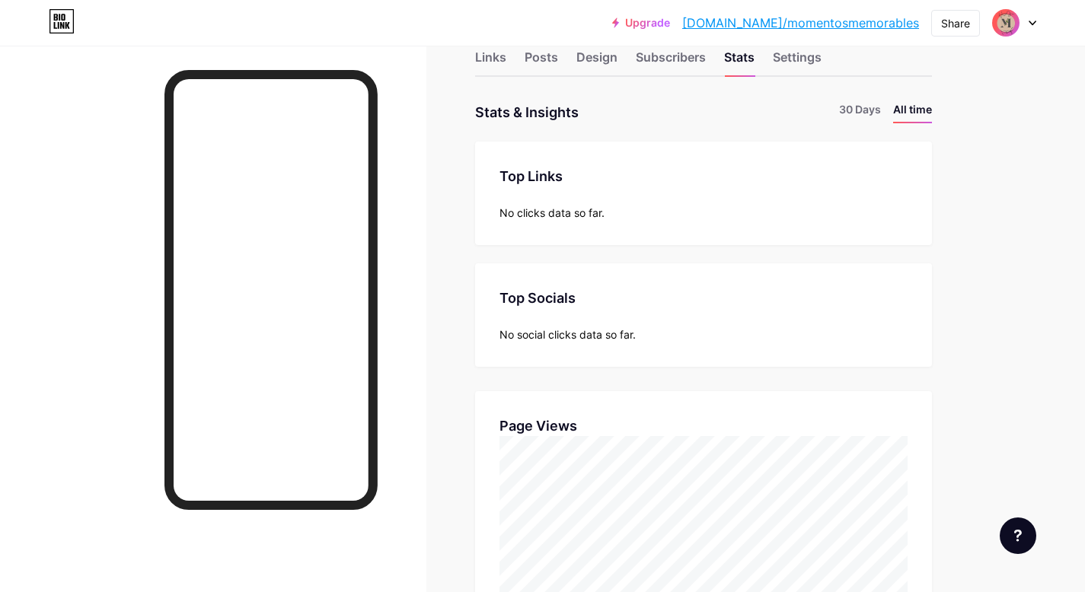
scroll to position [0, 0]
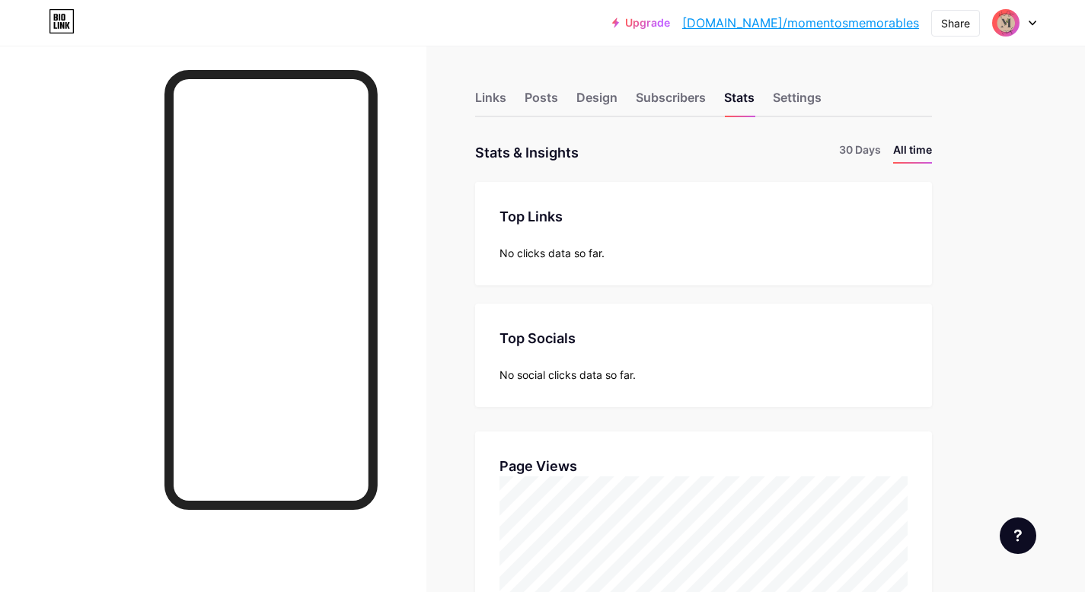
click at [487, 79] on div "Links Posts Design Subscribers Stats Settings" at bounding box center [703, 90] width 457 height 53
click at [488, 95] on div "Links" at bounding box center [490, 101] width 31 height 27
